Goal: Information Seeking & Learning: Learn about a topic

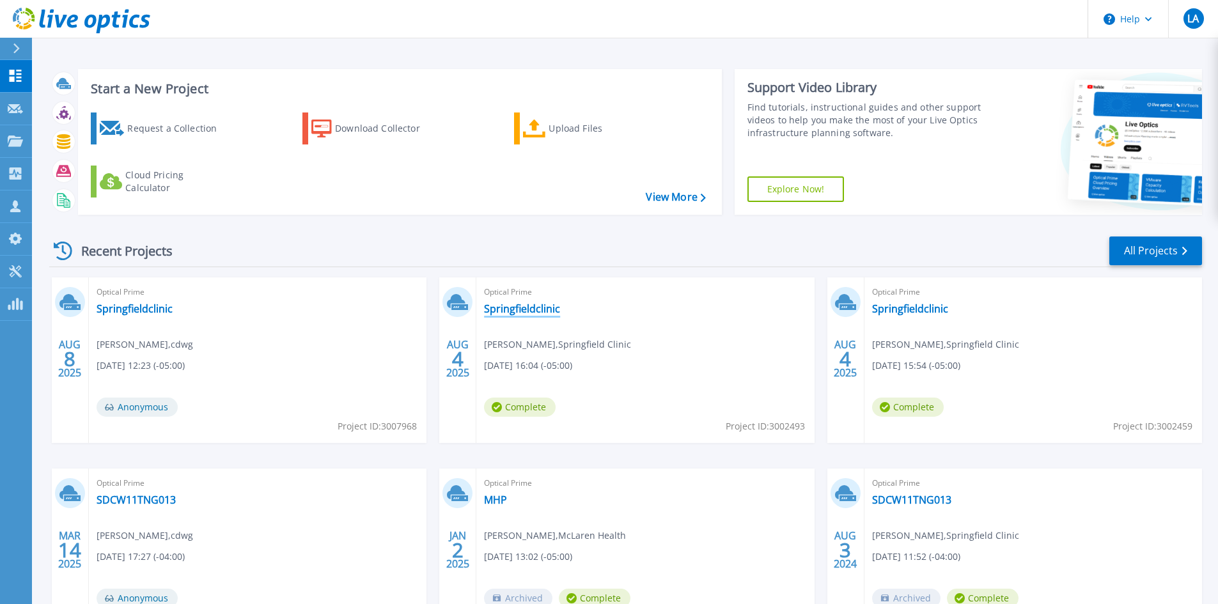
click at [500, 307] on link "Springfieldclinic" at bounding box center [522, 308] width 76 height 13
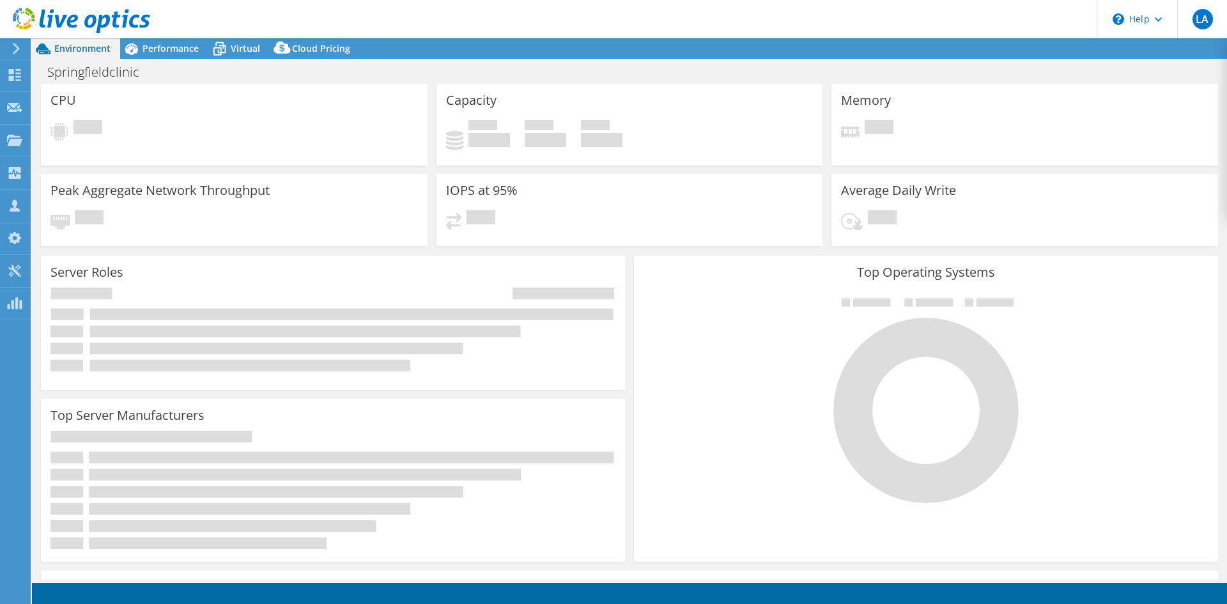
select select "USD"
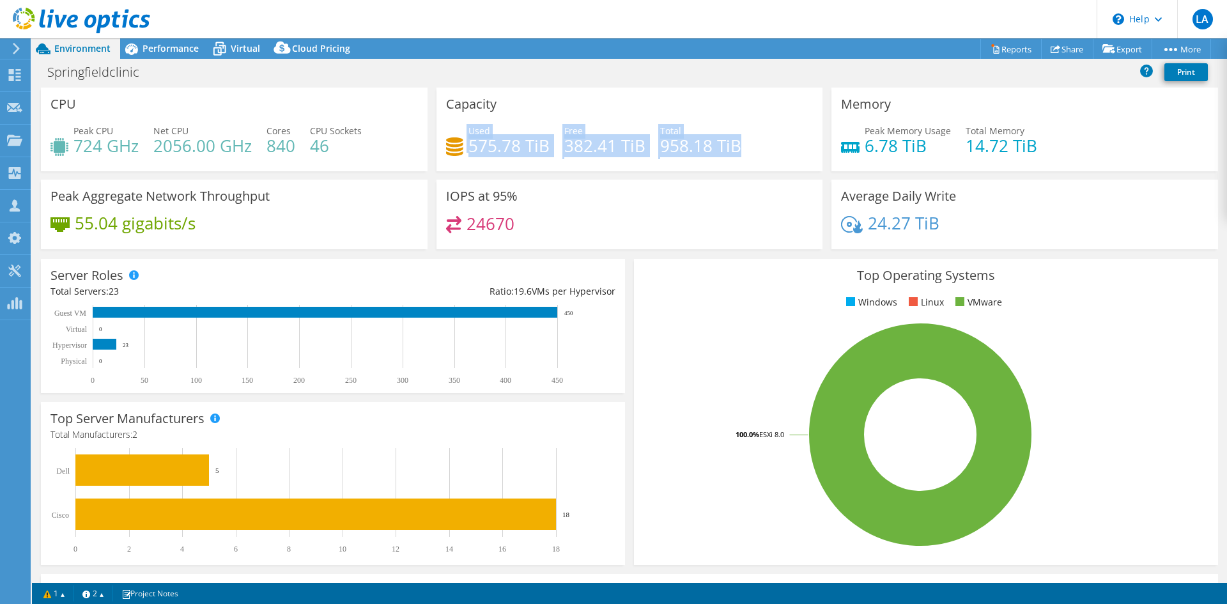
drag, startPoint x: 741, startPoint y: 144, endPoint x: 457, endPoint y: 132, distance: 284.7
click at [457, 132] on div "Used 575.78 TiB Free 382.41 TiB Total 958.18 TiB" at bounding box center [629, 145] width 367 height 42
click at [506, 149] on h4 "575.78 TiB" at bounding box center [508, 146] width 81 height 14
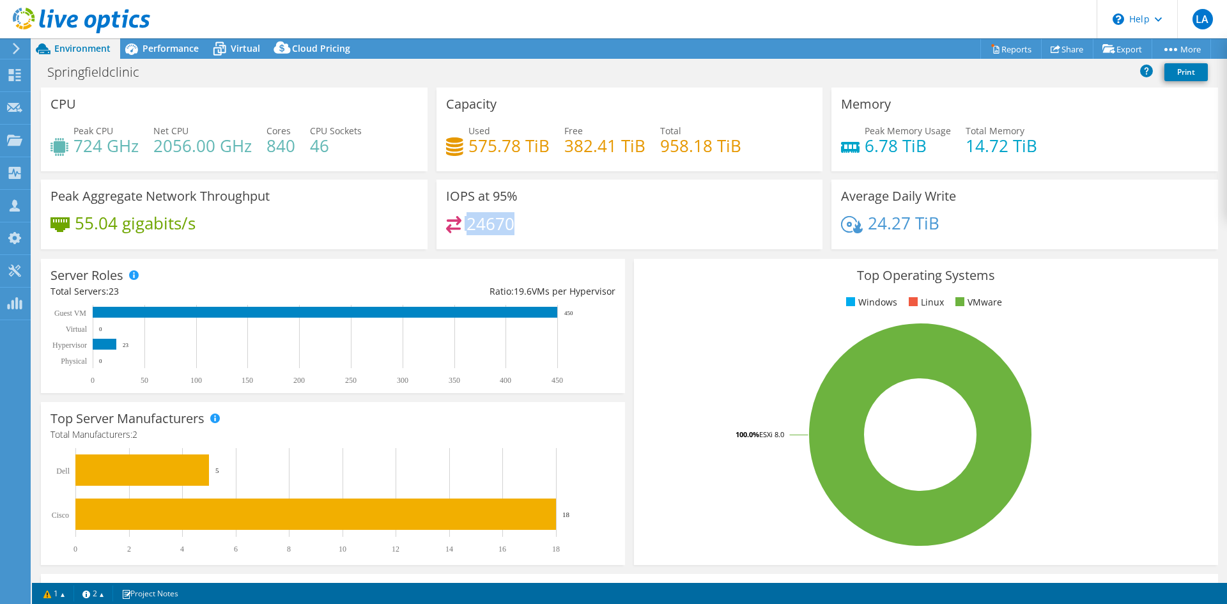
drag, startPoint x: 483, startPoint y: 229, endPoint x: 438, endPoint y: 226, distance: 44.9
click at [438, 226] on div "IOPS at 95% 24670" at bounding box center [630, 215] width 387 height 70
click at [640, 234] on div "24670" at bounding box center [629, 229] width 367 height 27
drag, startPoint x: 485, startPoint y: 227, endPoint x: 442, endPoint y: 229, distance: 43.5
click at [442, 229] on div "IOPS at 95% 24670" at bounding box center [630, 215] width 387 height 70
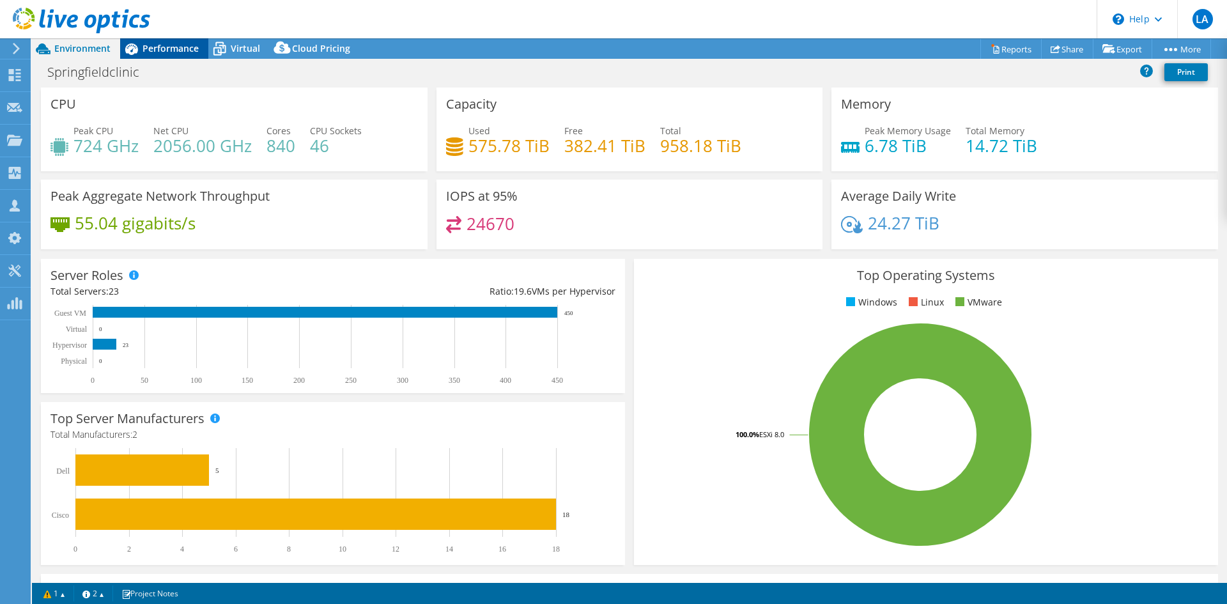
click at [177, 45] on span "Performance" at bounding box center [171, 48] width 56 height 12
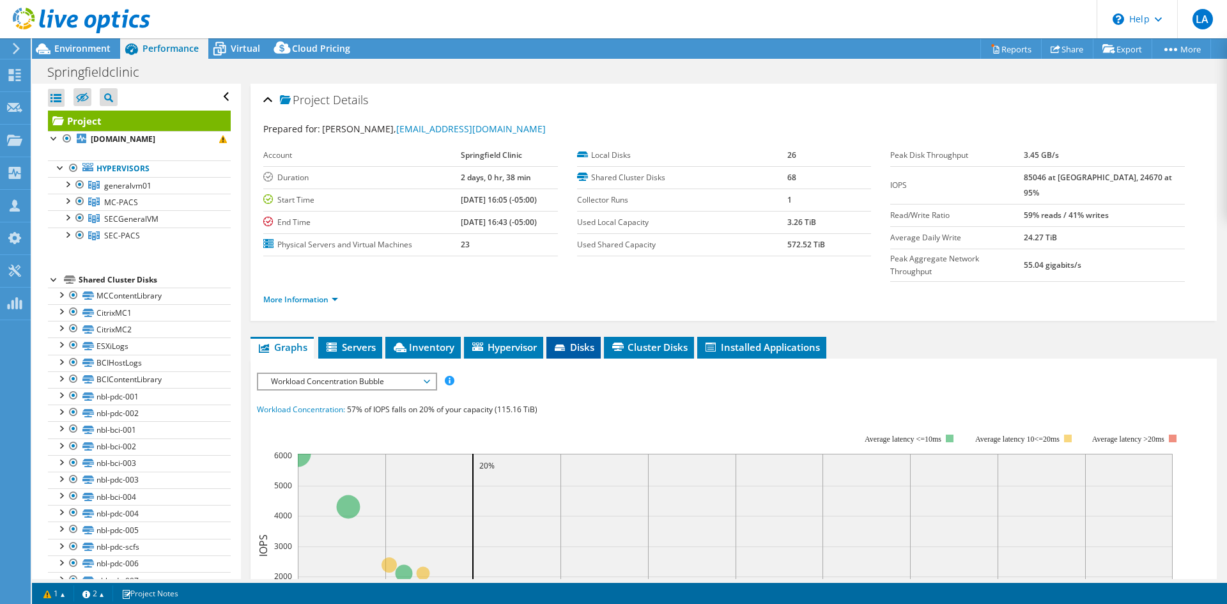
click at [587, 337] on li "Disks" at bounding box center [573, 348] width 54 height 22
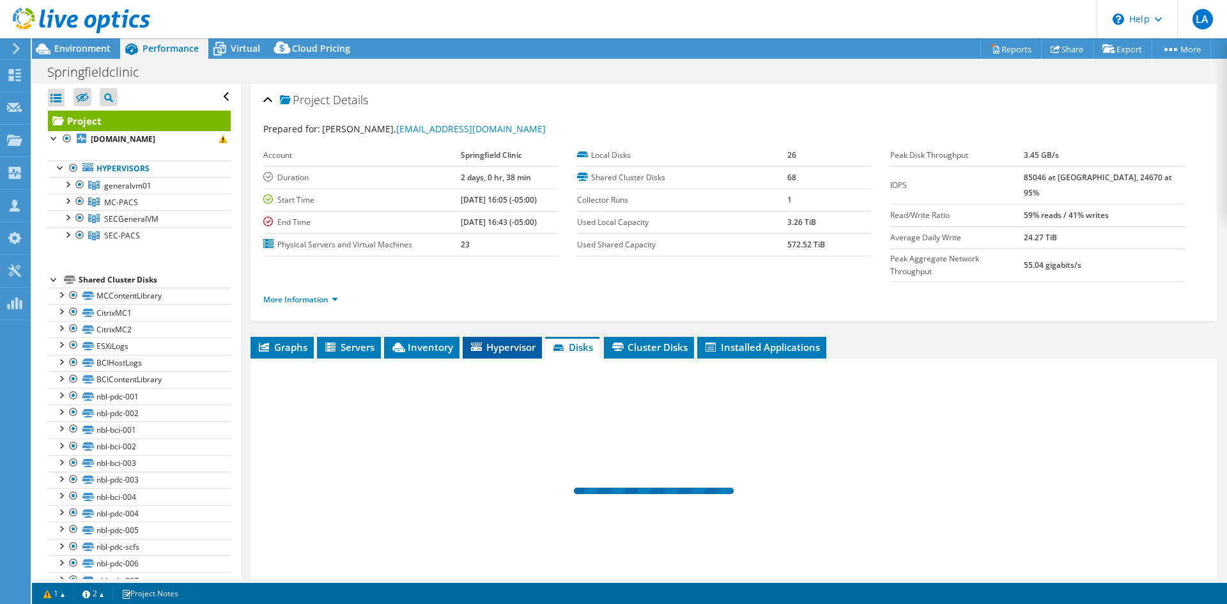
click at [497, 341] on span "Hypervisor" at bounding box center [502, 347] width 66 height 13
click at [575, 337] on li "Disks" at bounding box center [573, 348] width 54 height 22
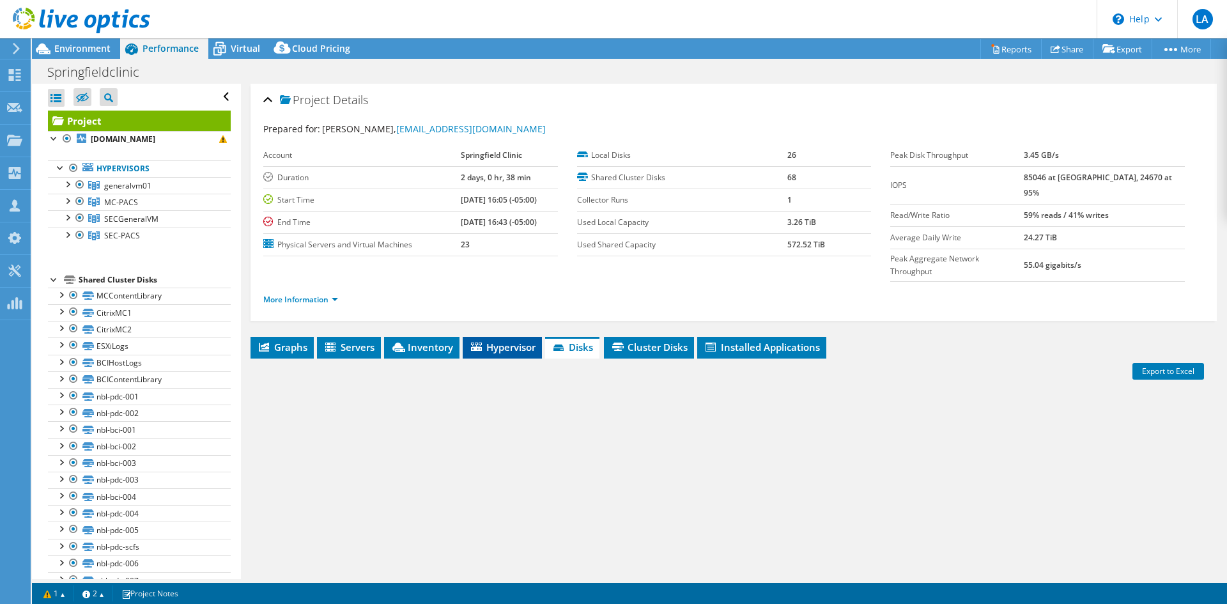
click at [517, 341] on span "Hypervisor" at bounding box center [502, 347] width 66 height 13
click at [585, 341] on span "Disks" at bounding box center [574, 347] width 42 height 13
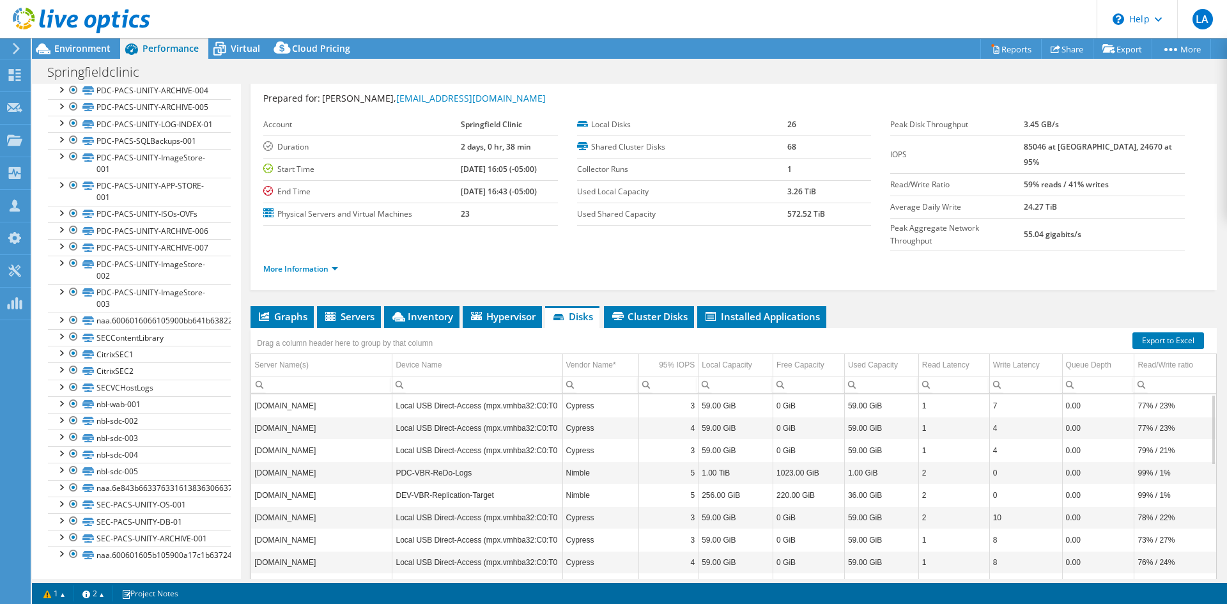
scroll to position [74, 0]
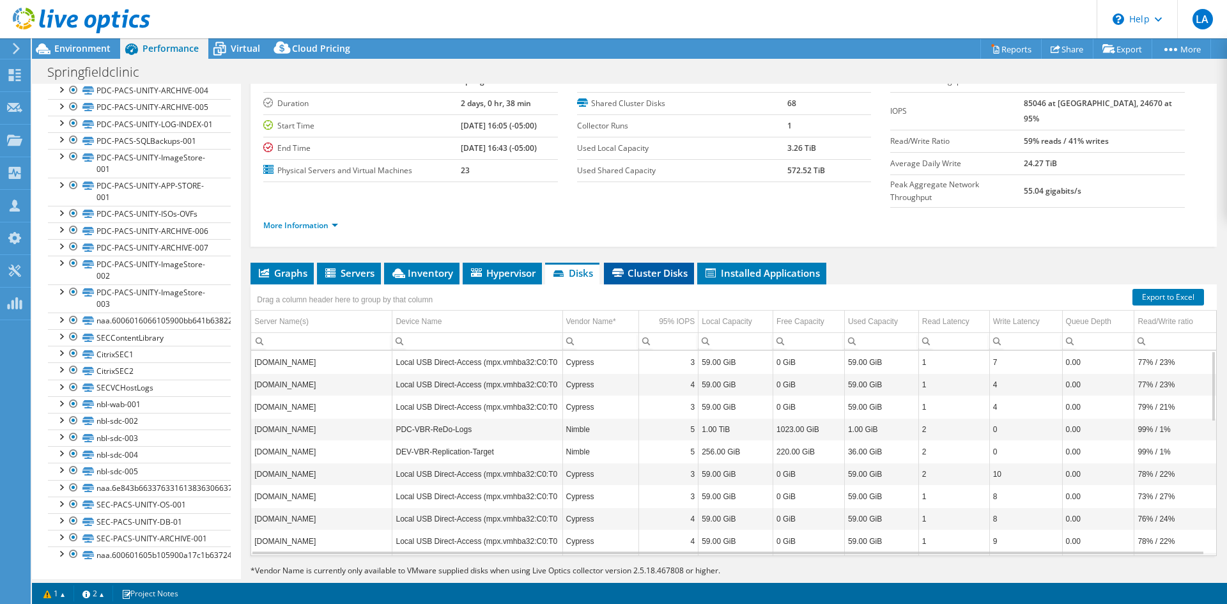
click at [648, 267] on span "Cluster Disks" at bounding box center [648, 273] width 77 height 13
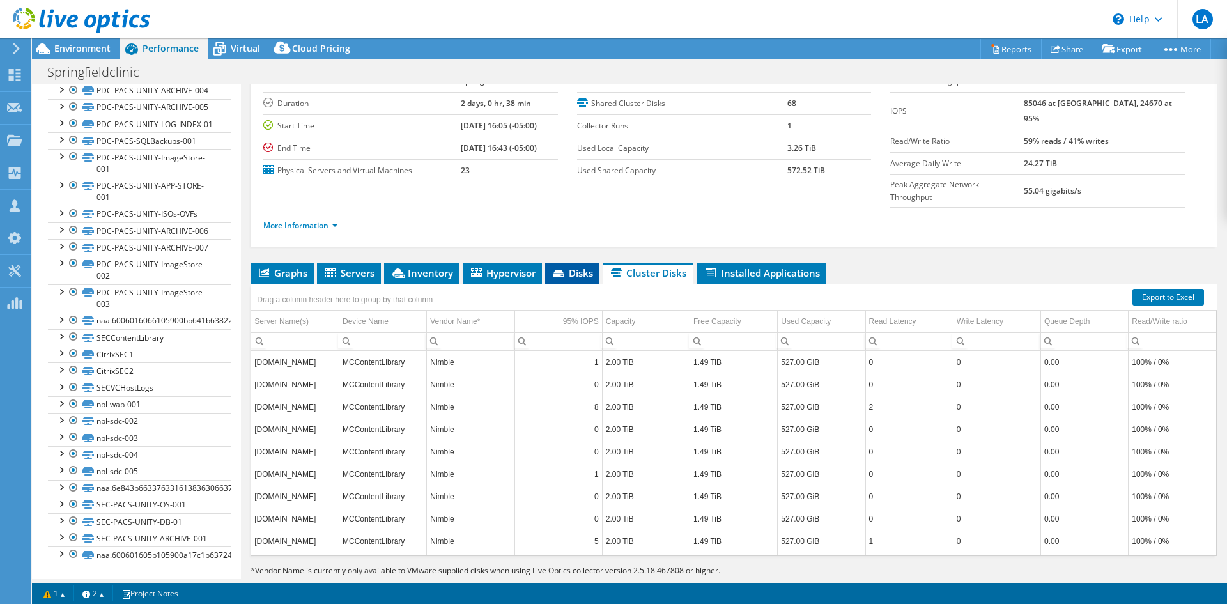
click at [580, 267] on span "Disks" at bounding box center [573, 273] width 42 height 13
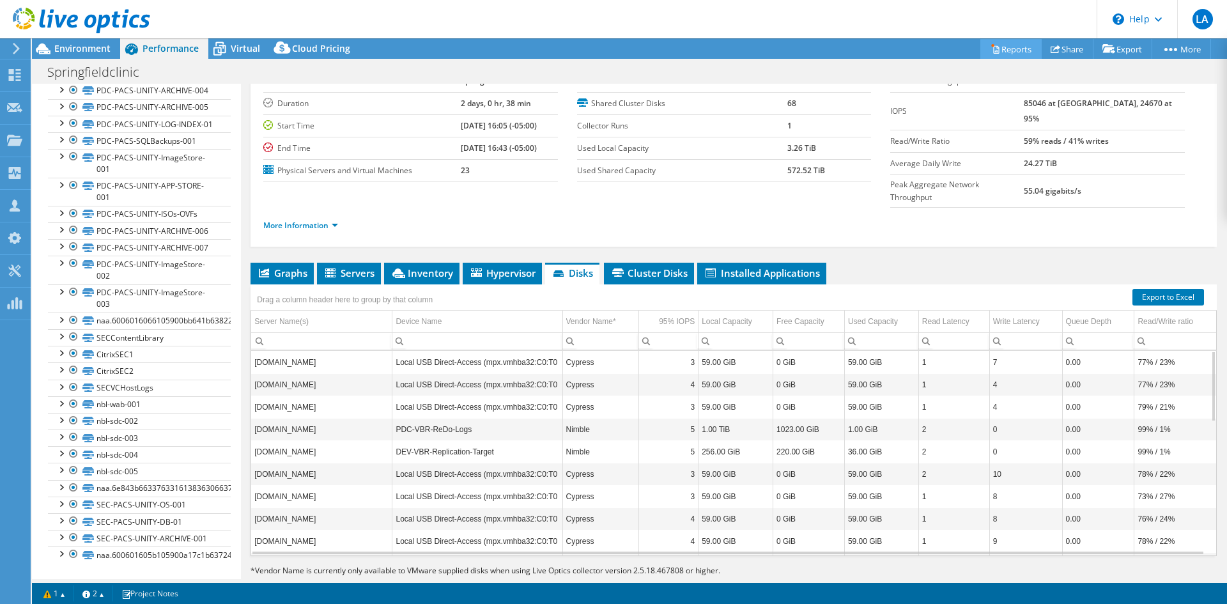
click at [1002, 53] on link "Reports" at bounding box center [1010, 49] width 61 height 20
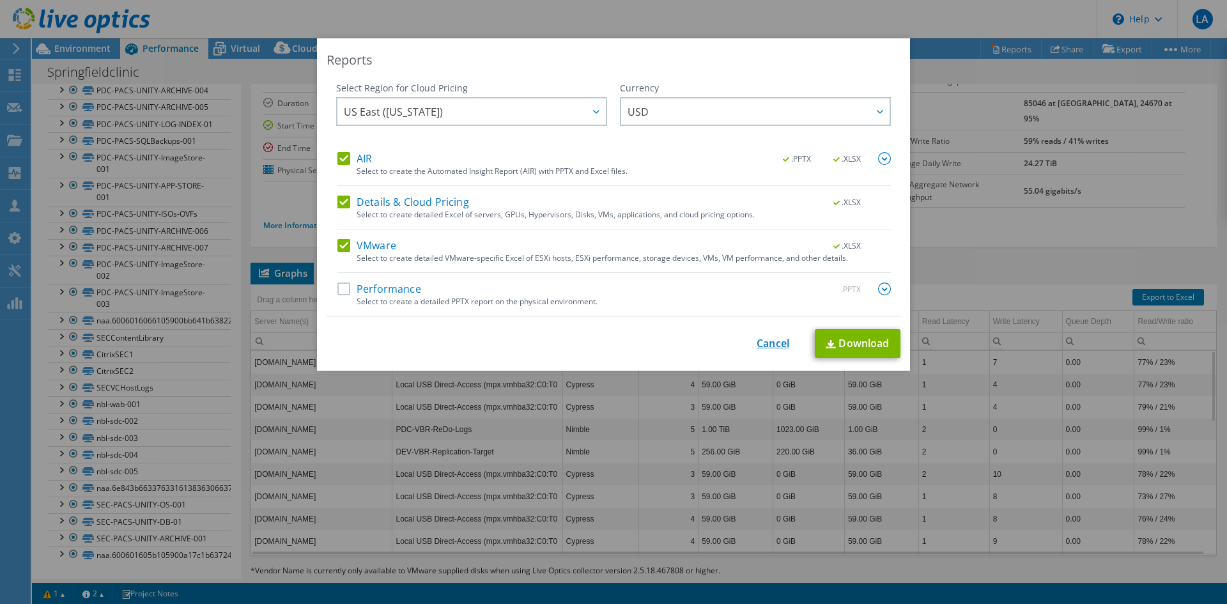
click at [775, 339] on link "Cancel" at bounding box center [773, 343] width 33 height 12
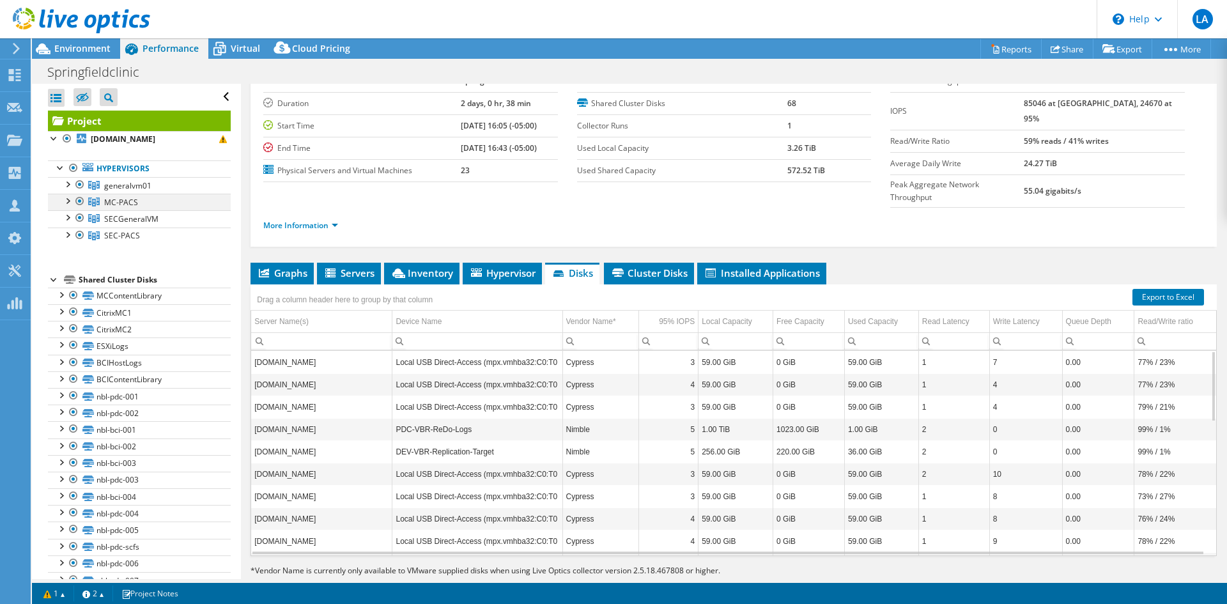
click at [79, 200] on div at bounding box center [79, 201] width 13 height 15
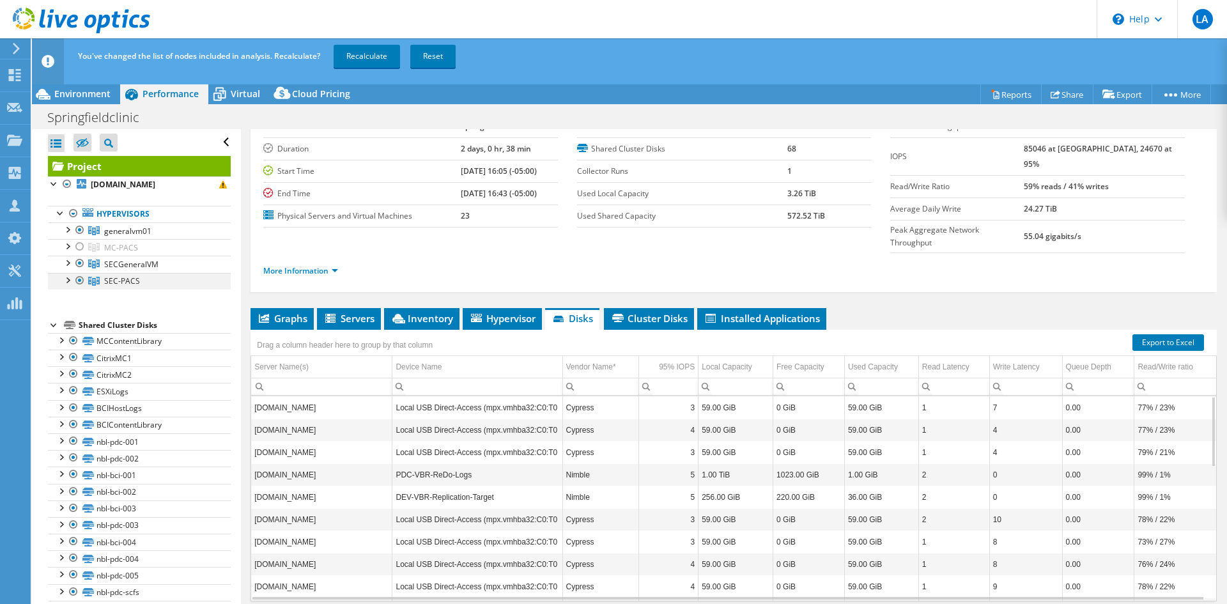
click at [82, 283] on div at bounding box center [79, 280] width 13 height 15
click at [397, 58] on link "Recalculate" at bounding box center [367, 56] width 66 height 23
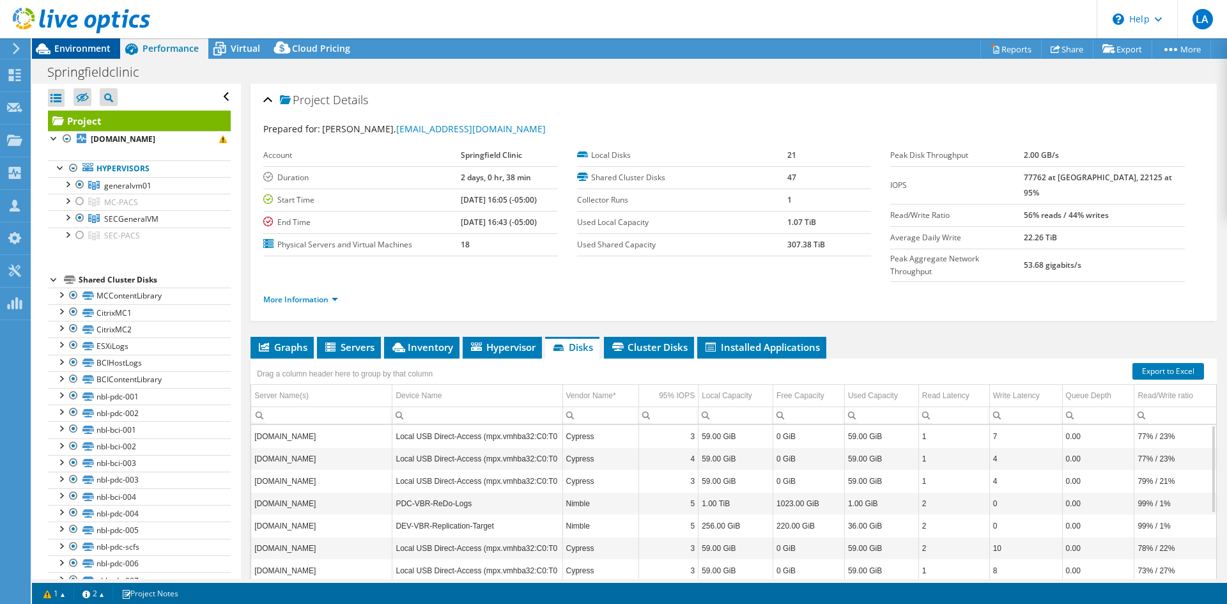
click at [75, 49] on span "Environment" at bounding box center [82, 48] width 56 height 12
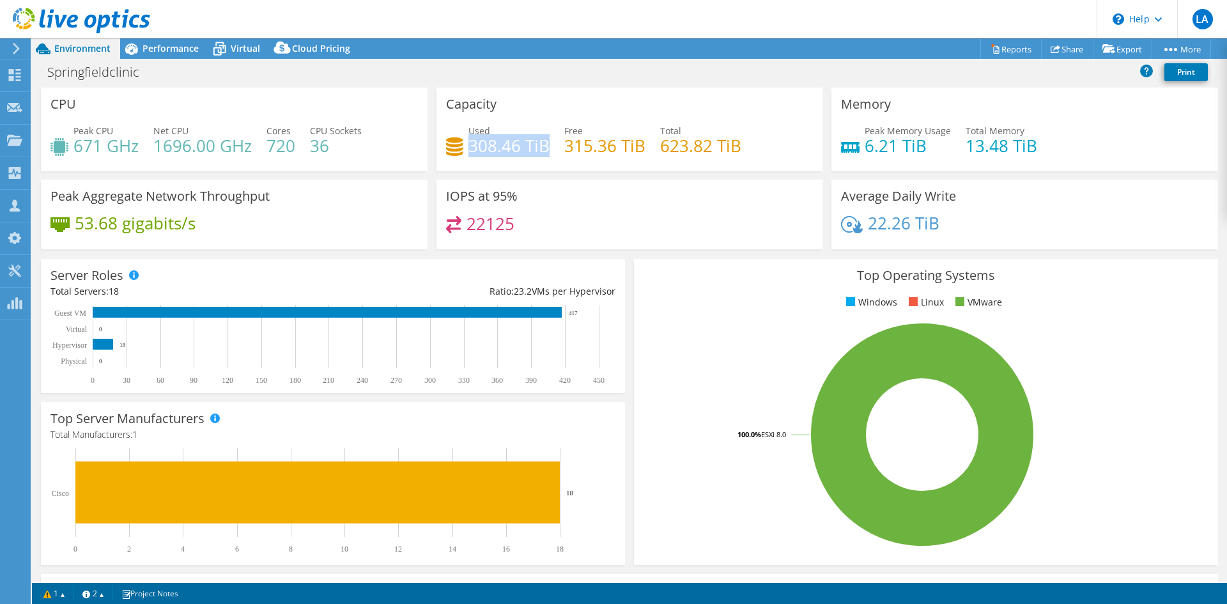
drag, startPoint x: 543, startPoint y: 149, endPoint x: 468, endPoint y: 146, distance: 74.8
click at [468, 146] on h4 "308.46 TiB" at bounding box center [508, 146] width 81 height 14
drag, startPoint x: 510, startPoint y: 229, endPoint x: 463, endPoint y: 229, distance: 46.7
click at [467, 229] on h4 "22125" at bounding box center [491, 224] width 48 height 14
drag, startPoint x: 515, startPoint y: 146, endPoint x: 465, endPoint y: 146, distance: 50.5
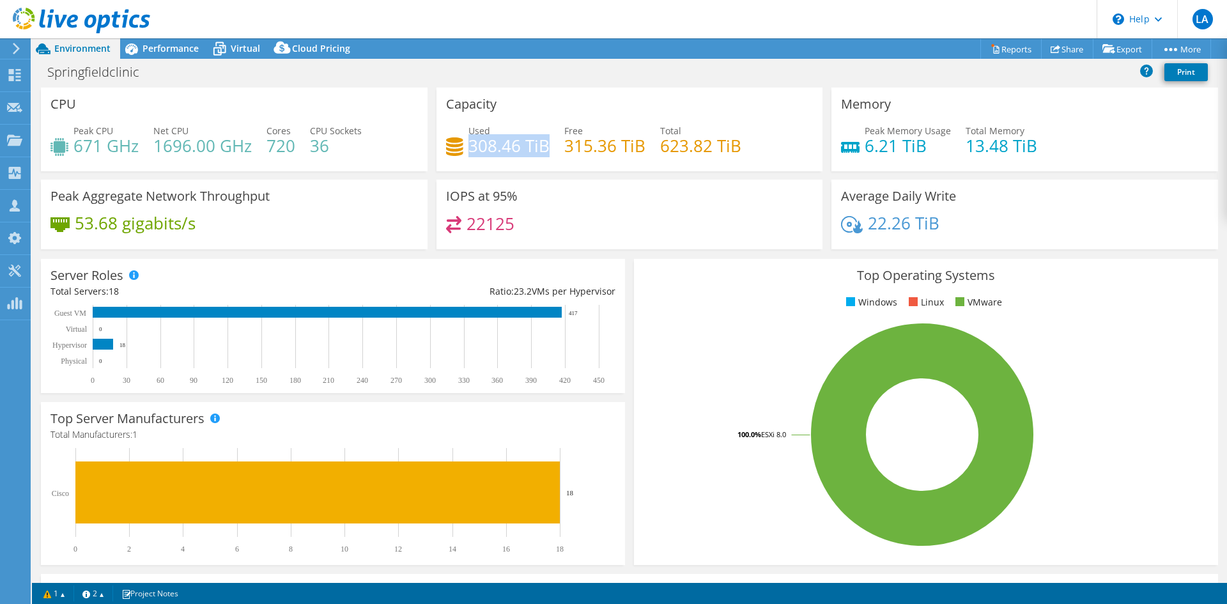
click at [468, 146] on h4 "308.46 TiB" at bounding box center [508, 146] width 81 height 14
click at [160, 47] on span "Performance" at bounding box center [171, 48] width 56 height 12
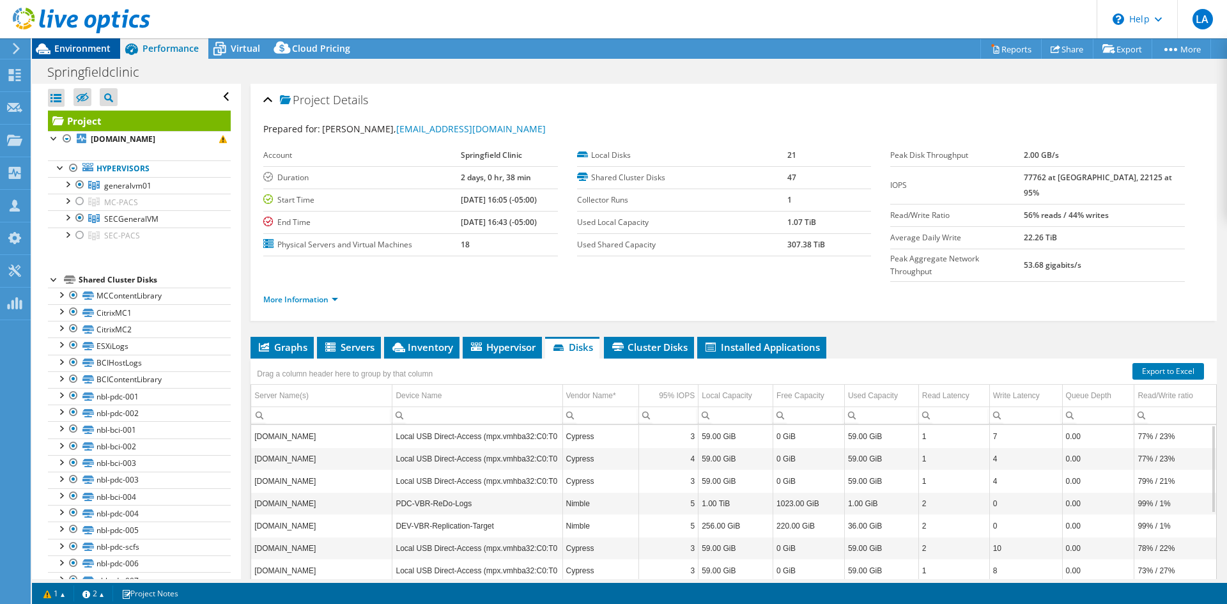
click at [75, 44] on span "Environment" at bounding box center [82, 48] width 56 height 12
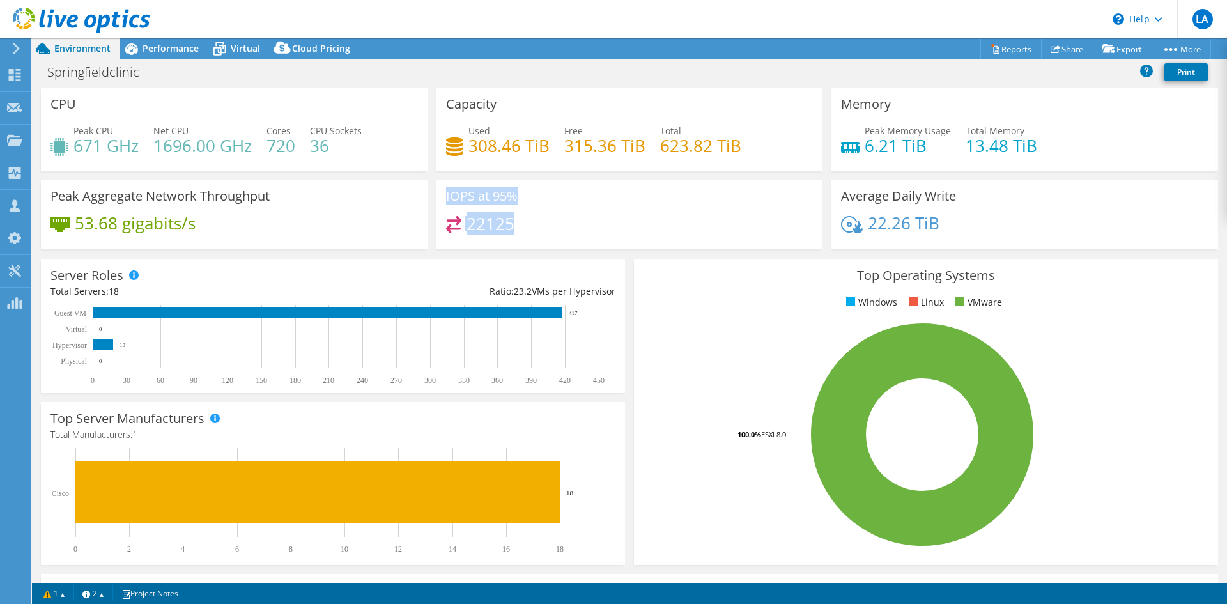
drag, startPoint x: 534, startPoint y: 223, endPoint x: 439, endPoint y: 188, distance: 100.9
click at [439, 188] on div "IOPS at 95% 22125" at bounding box center [630, 215] width 387 height 70
click at [521, 212] on div "IOPS at 95% 22125" at bounding box center [630, 215] width 387 height 70
click at [638, 194] on div "IOPS at 95% 22125" at bounding box center [630, 215] width 387 height 70
click at [157, 47] on span "Performance" at bounding box center [171, 48] width 56 height 12
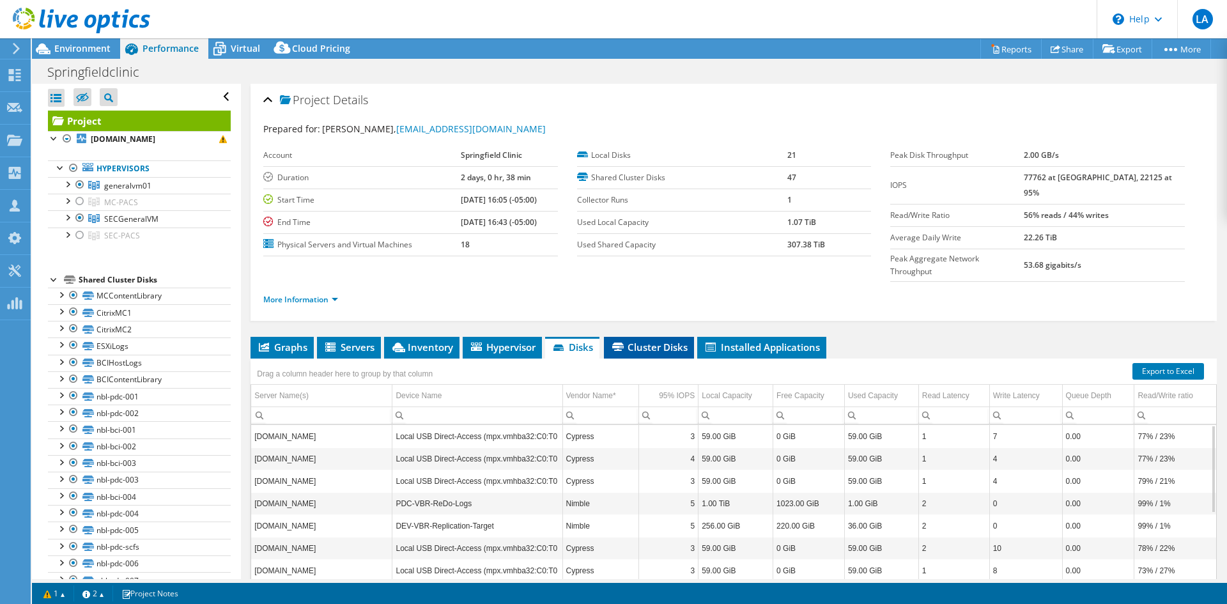
click at [654, 341] on span "Cluster Disks" at bounding box center [648, 347] width 77 height 13
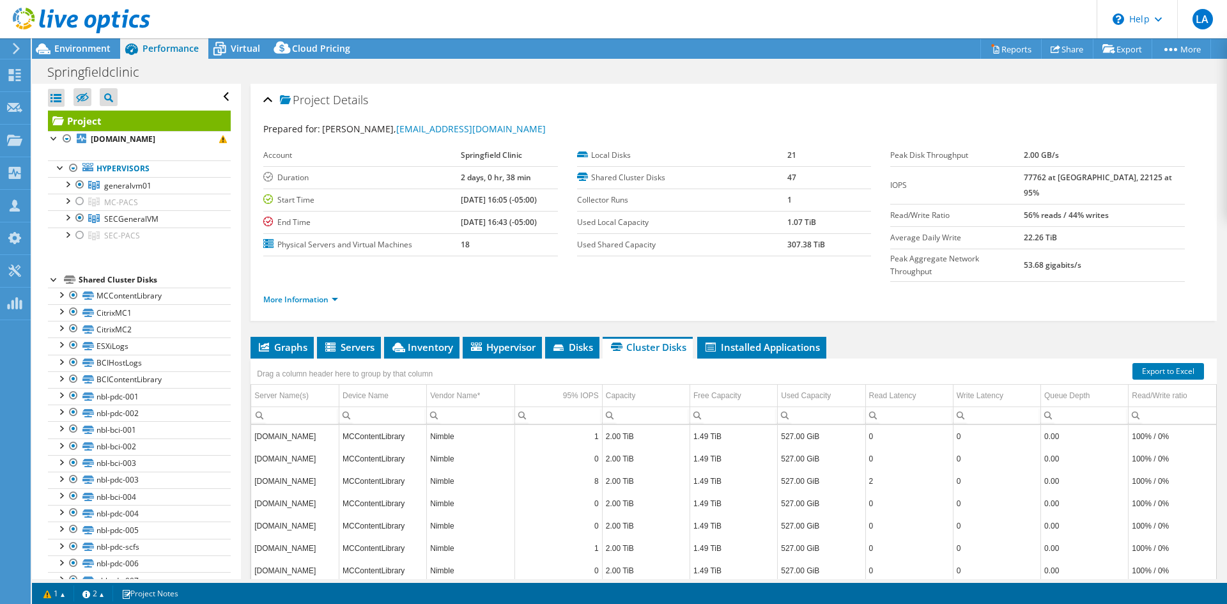
scroll to position [74, 0]
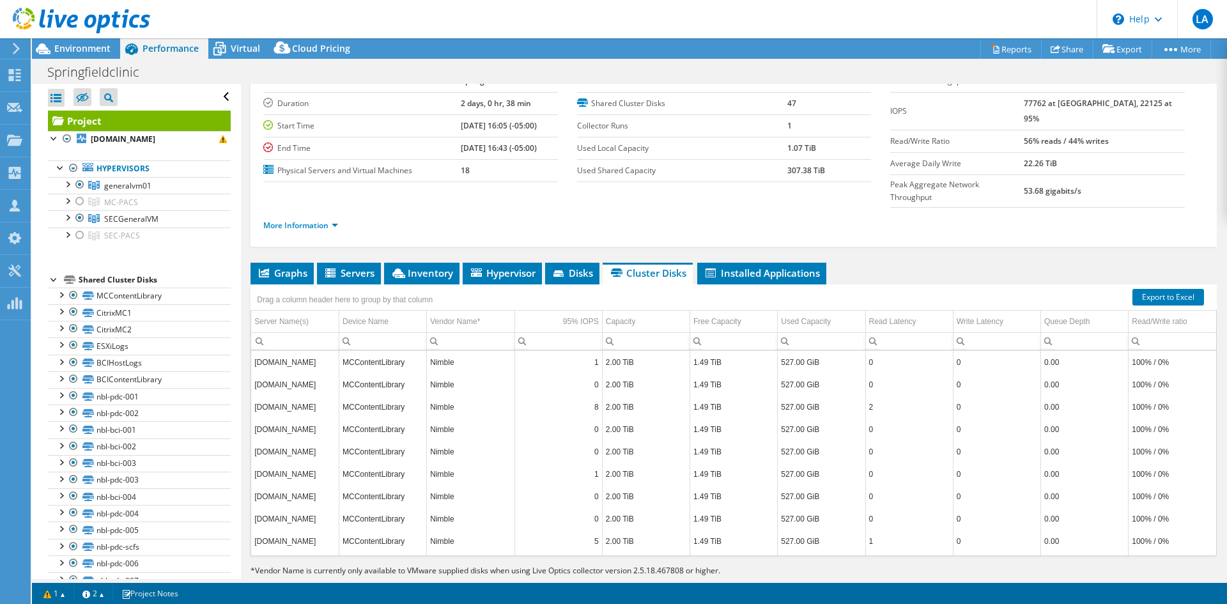
click at [983, 263] on ul "Graphs Servers Inventory Hypervisor Disks Cluster Disks Installed Applications" at bounding box center [734, 274] width 966 height 22
